Goal: Task Accomplishment & Management: Manage account settings

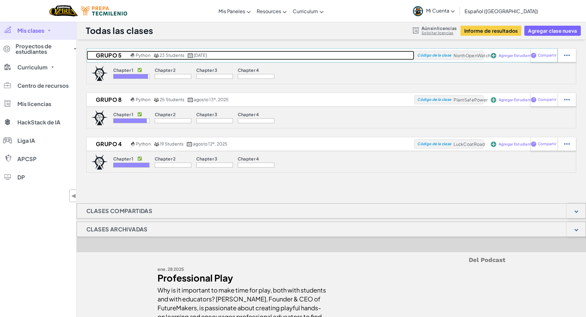
click at [110, 58] on h2 "Grupo 5" at bounding box center [108, 55] width 42 height 9
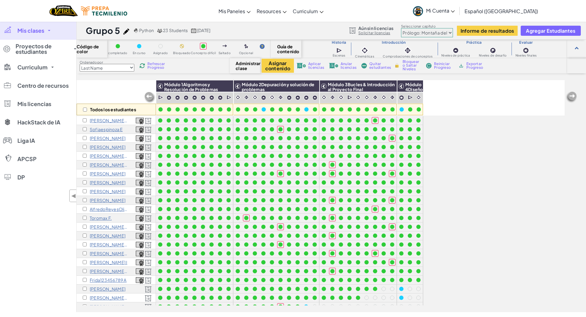
click at [572, 95] on img at bounding box center [572, 97] width 12 height 12
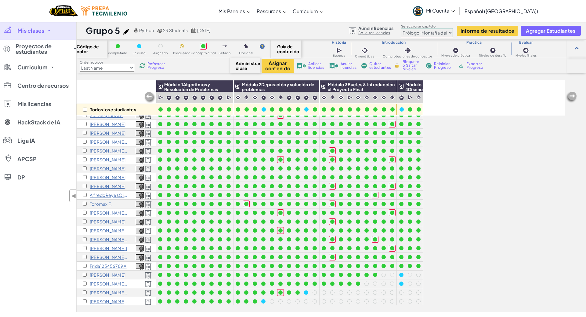
click at [575, 97] on img at bounding box center [572, 97] width 12 height 12
click at [470, 131] on div "Todos los estudiantes Módulo 1Algoritmos y Resolución de Problemas Módulo 2Depu…" at bounding box center [321, 162] width 488 height 286
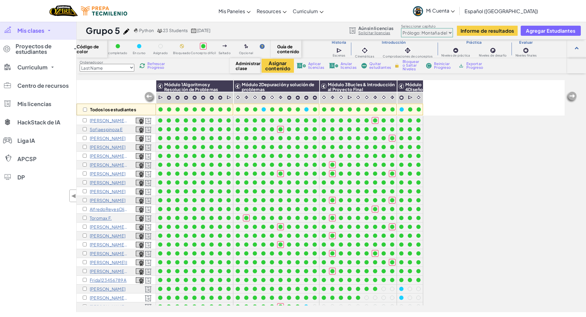
click at [432, 34] on select "Prólogo: Montaña del cielo Capítulo 2: Los Bailarines de la Luna Capítulo 3: La…" at bounding box center [427, 32] width 52 height 9
select select "5d8a57abe8919b28d5113af1"
click at [401, 28] on select "Prólogo: Montaña del cielo Capítulo 2: Los Bailarines de la Luna Capítulo 3: La…" at bounding box center [427, 32] width 52 height 9
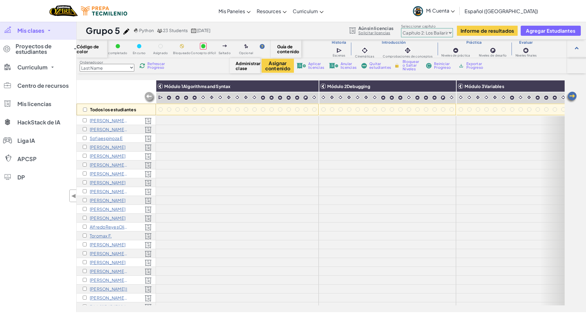
click at [426, 31] on select "Prólogo: Montaña del cielo Capítulo 2: Los Bailarines de la Luna Capítulo 3: La…" at bounding box center [427, 32] width 52 height 9
